Goal: Contribute content

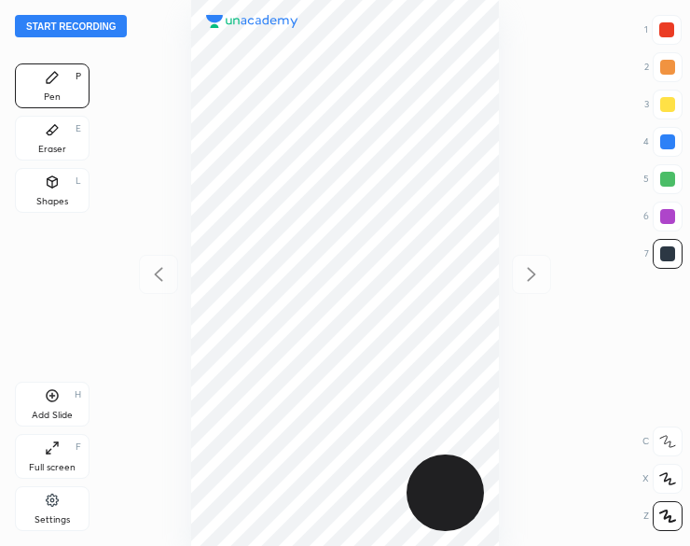
scroll to position [546, 392]
click at [91, 28] on button "Start recording" at bounding box center [71, 26] width 112 height 22
click at [46, 417] on div "Add Slide" at bounding box center [52, 414] width 41 height 9
click at [61, 197] on div "Shapes" at bounding box center [52, 201] width 32 height 9
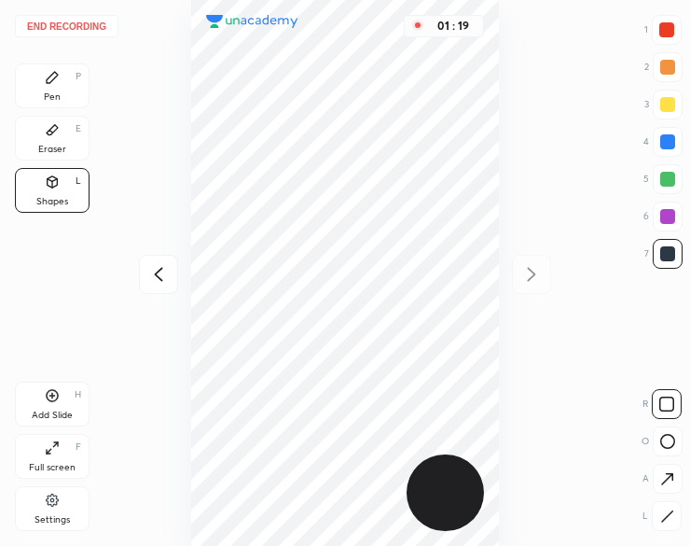
click at [78, 25] on button "End recording" at bounding box center [67, 26] width 104 height 22
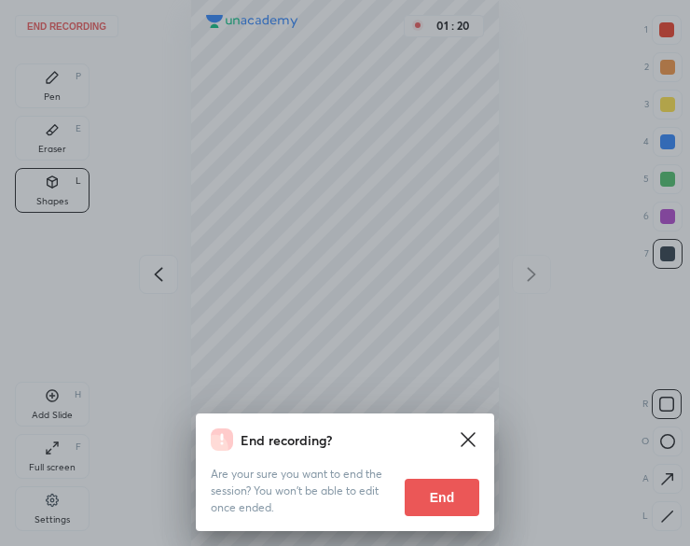
click at [447, 503] on button "End" at bounding box center [442, 496] width 75 height 37
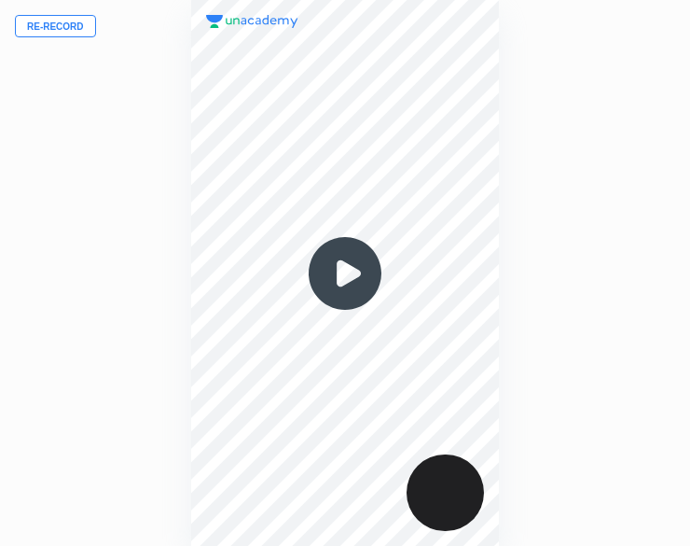
click at [342, 282] on img at bounding box center [345, 274] width 90 height 90
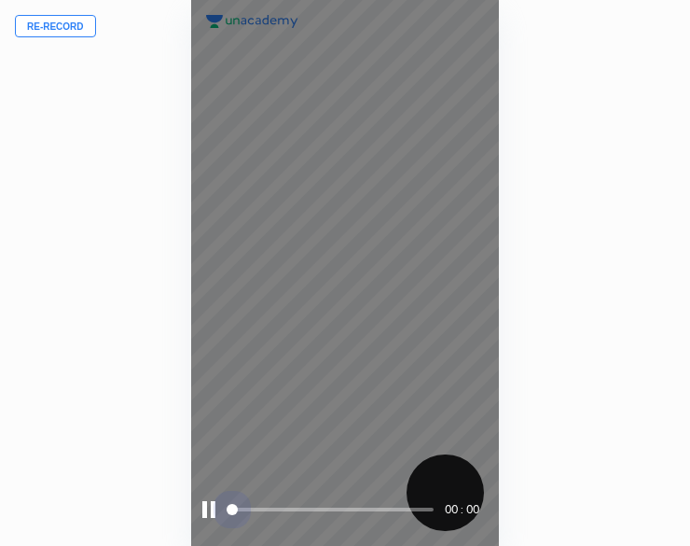
click at [284, 503] on span at bounding box center [331, 509] width 203 height 28
click at [211, 516] on div at bounding box center [208, 509] width 13 height 17
